Goal: Book appointment/travel/reservation

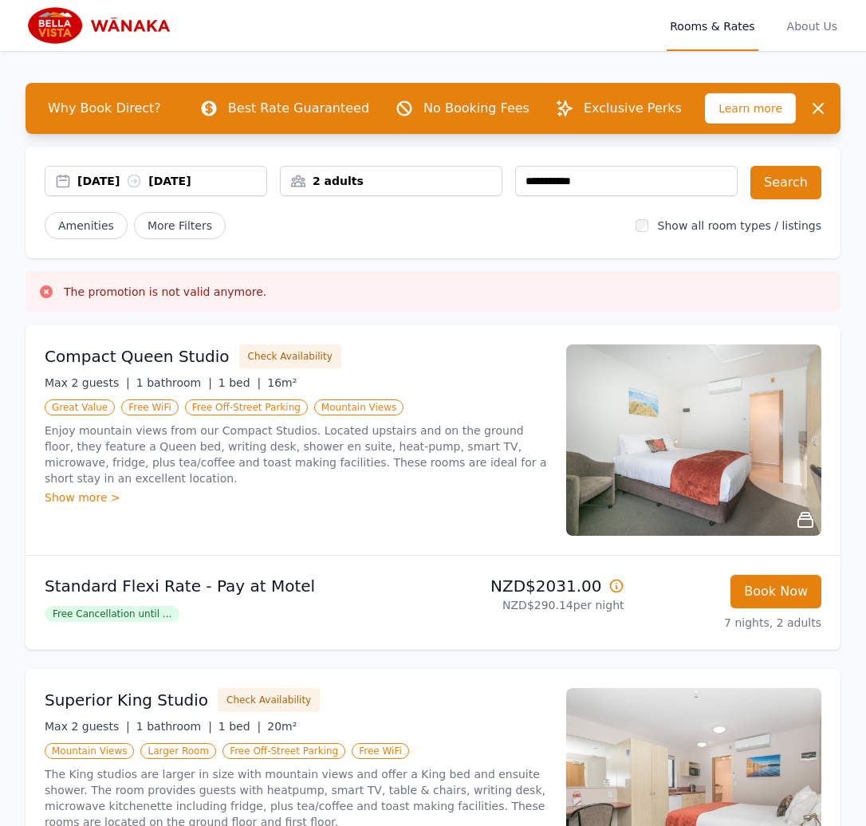
click at [380, 179] on div "2 adults" at bounding box center [391, 181] width 221 height 16
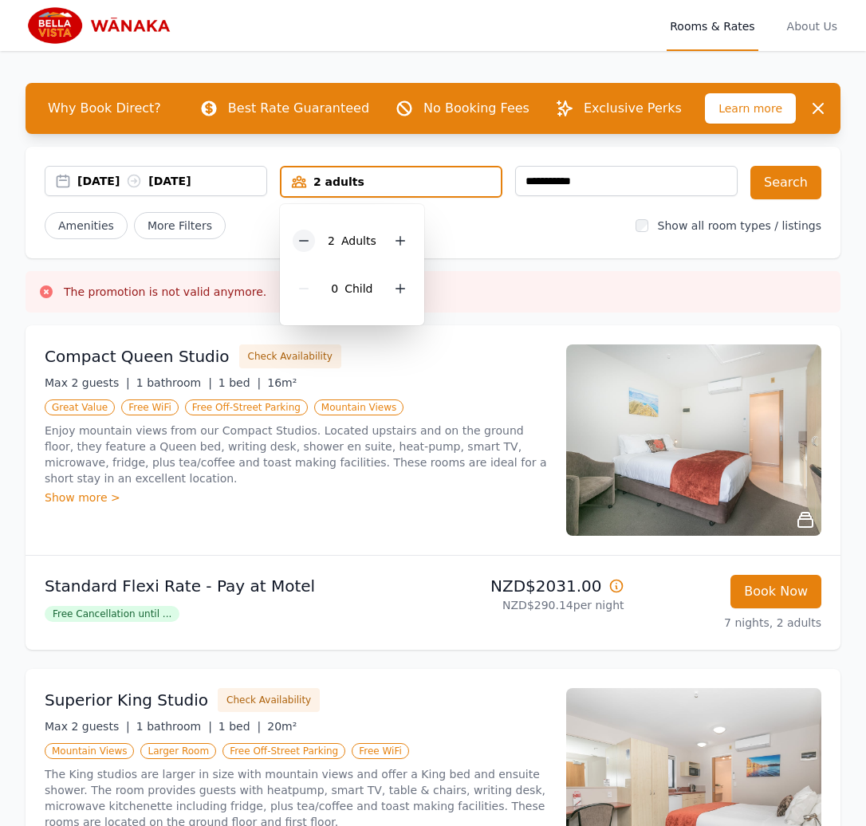
click at [306, 244] on icon at bounding box center [303, 240] width 13 height 13
click at [392, 296] on div at bounding box center [394, 288] width 22 height 22
click at [815, 184] on button "Search" at bounding box center [785, 182] width 71 height 33
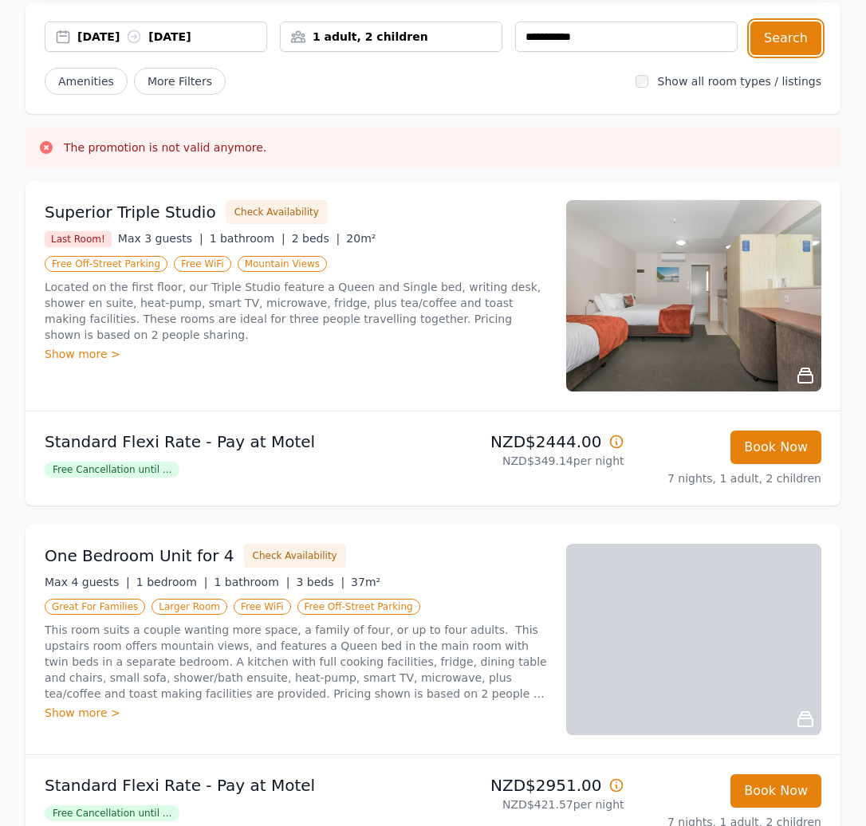
scroll to position [78, 0]
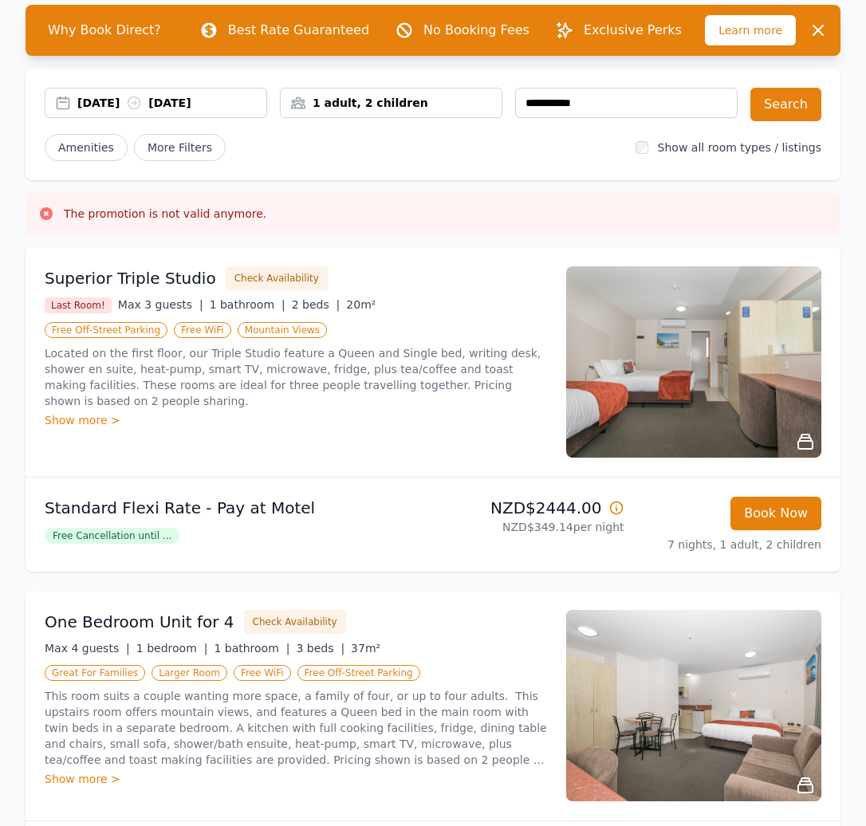
click at [706, 401] on img at bounding box center [693, 361] width 255 height 191
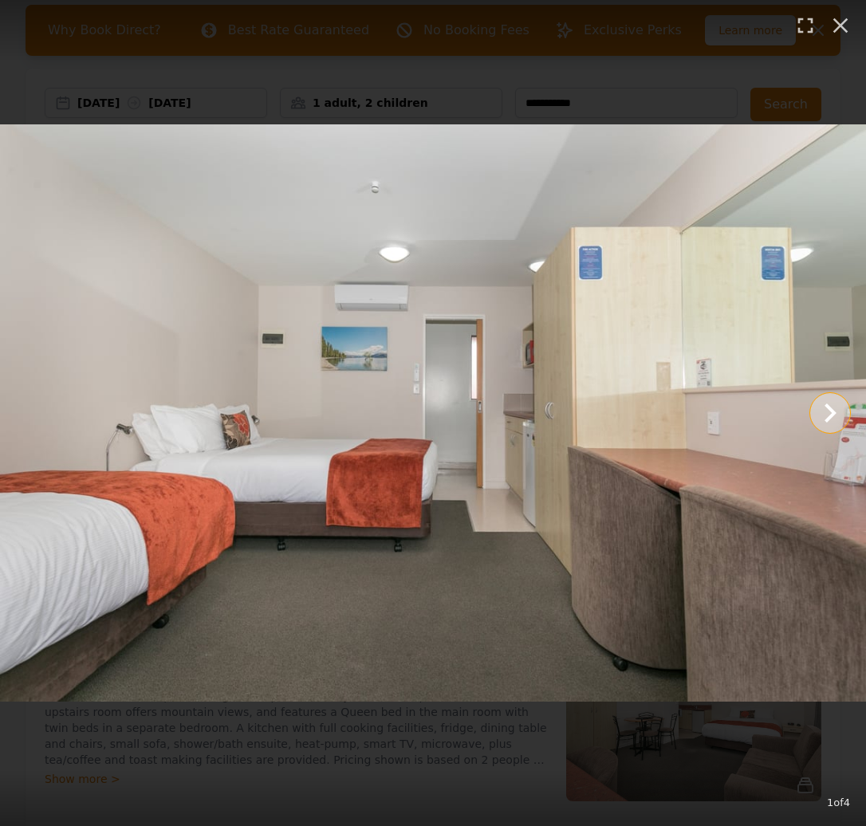
click at [836, 416] on icon "Show slide 2 of 4" at bounding box center [830, 413] width 38 height 38
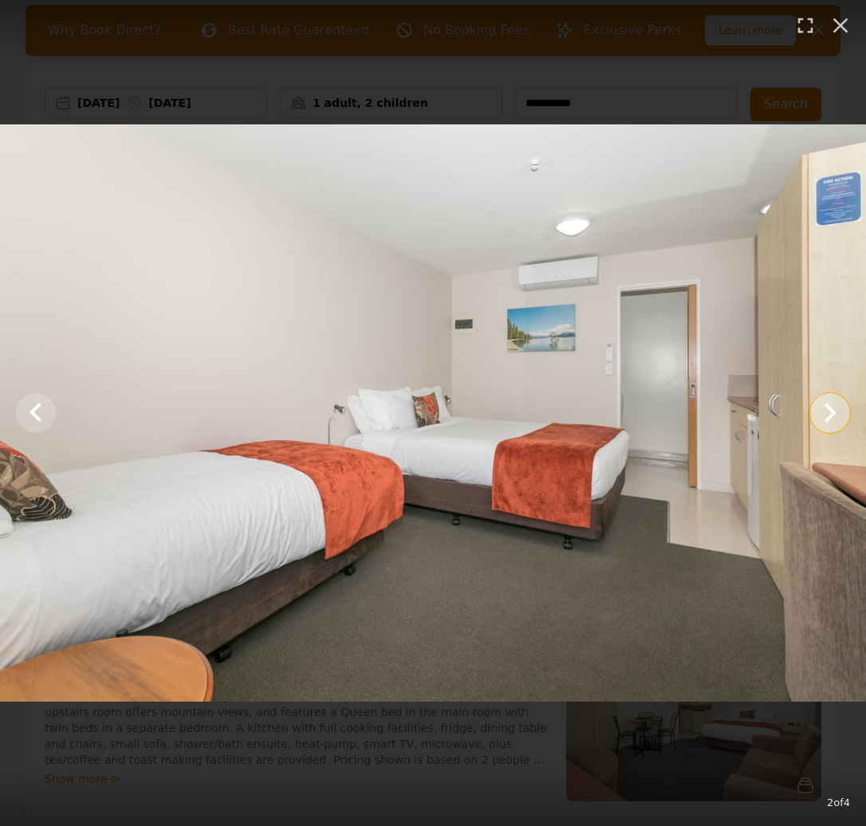
click at [836, 416] on icon "Show slide 3 of 4" at bounding box center [830, 413] width 38 height 38
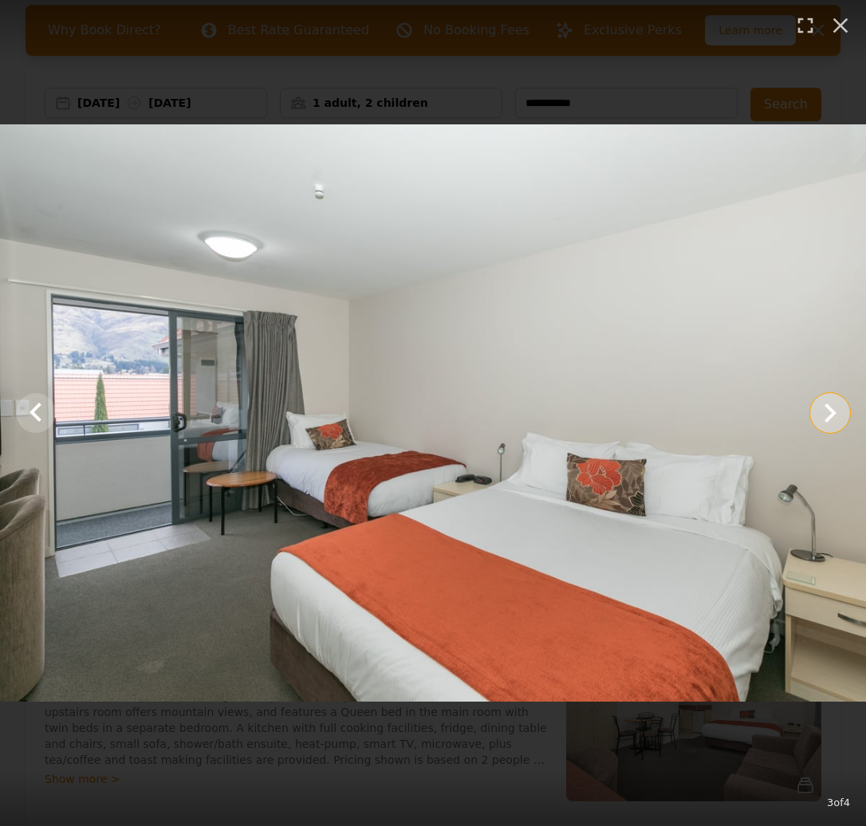
click at [836, 416] on icon "Show slide 4 of 4" at bounding box center [830, 413] width 38 height 38
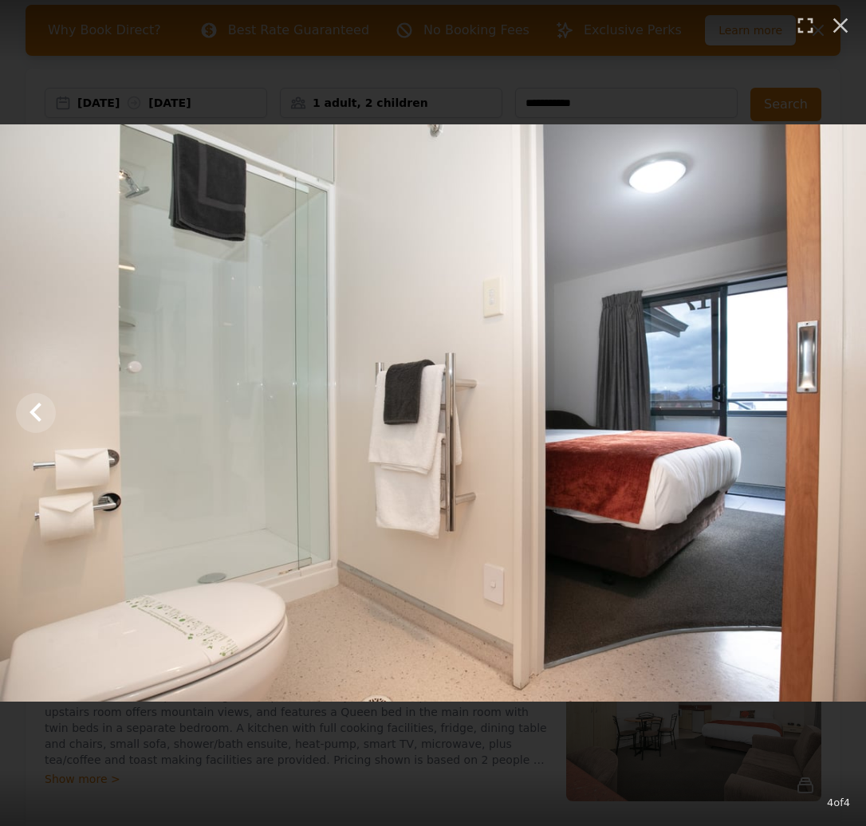
click at [836, 416] on img at bounding box center [433, 412] width 866 height 576
click at [37, 411] on icon "Show slide 3 of 4" at bounding box center [36, 413] width 38 height 38
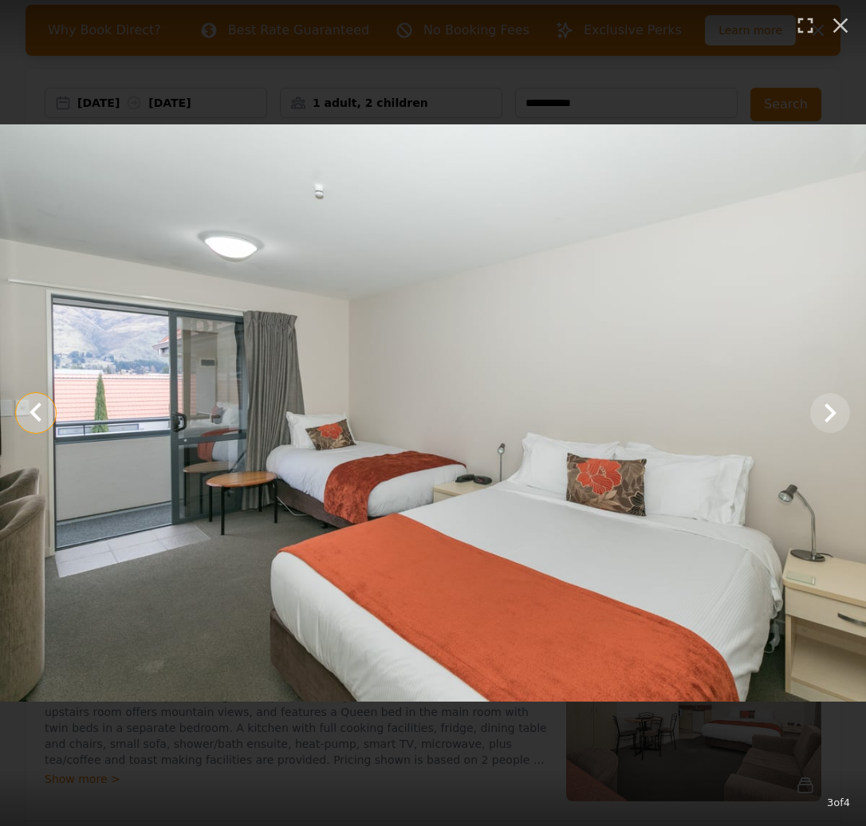
click at [37, 413] on icon "Show slide 2 of 4" at bounding box center [36, 413] width 38 height 38
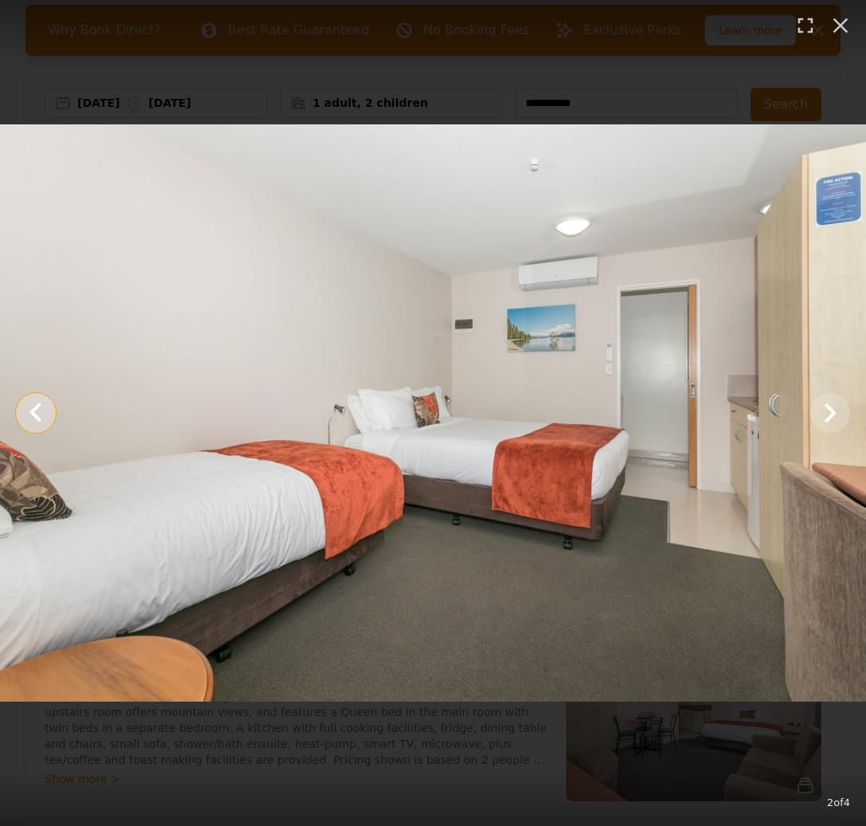
click at [37, 413] on icon "Show slide 1 of 4" at bounding box center [36, 413] width 38 height 38
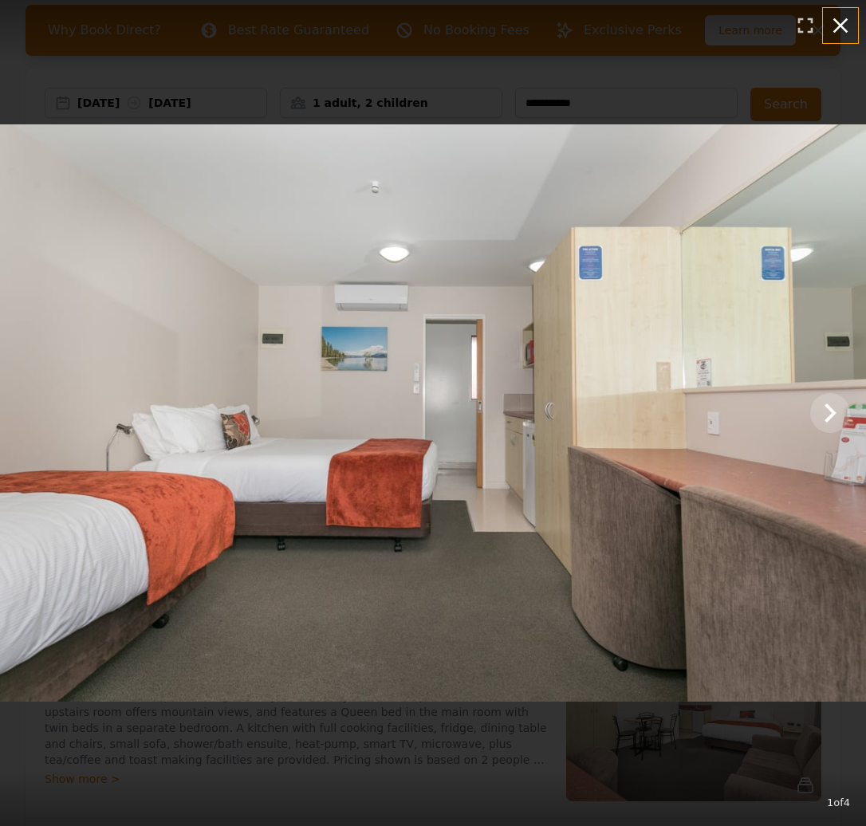
click at [845, 31] on icon "button" at bounding box center [840, 25] width 15 height 15
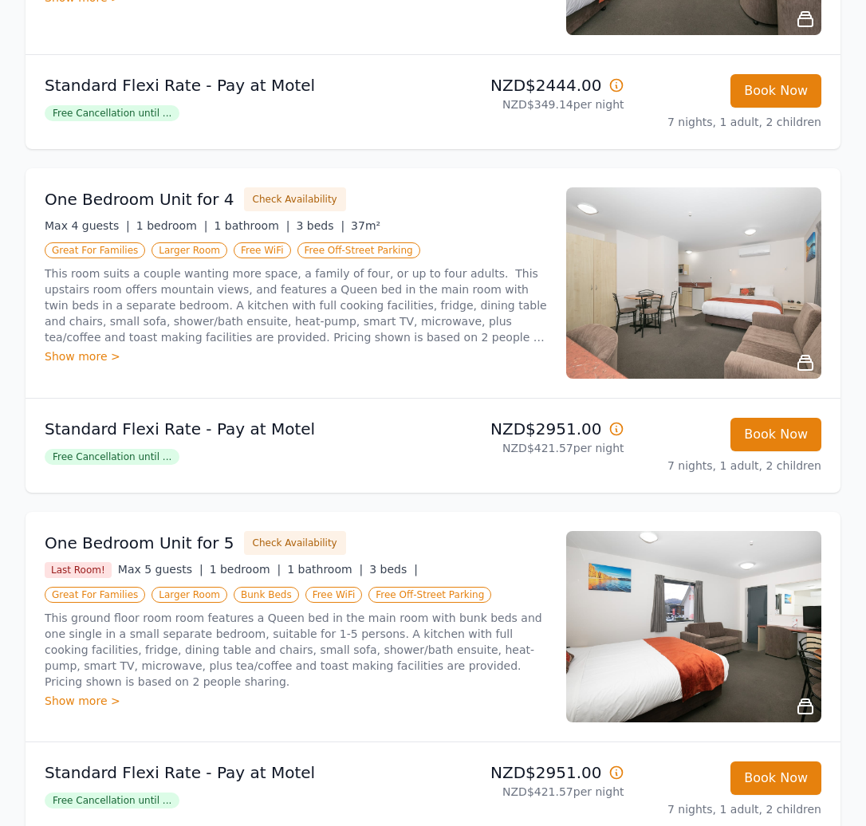
scroll to position [549, 0]
